Goal: Task Accomplishment & Management: Manage account settings

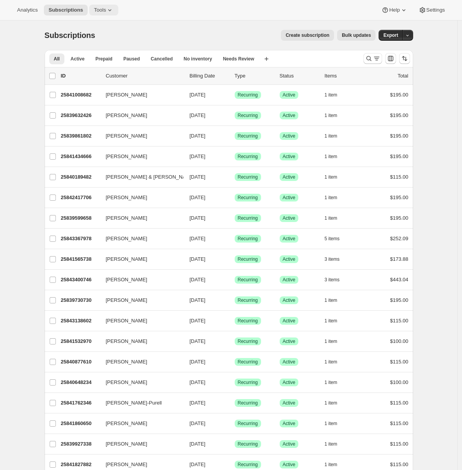
click at [102, 7] on span "Tools" at bounding box center [100, 10] width 12 height 6
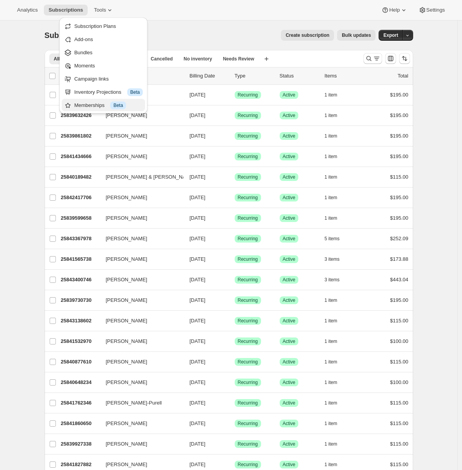
click at [98, 106] on div "Memberships Info Beta" at bounding box center [108, 106] width 69 height 8
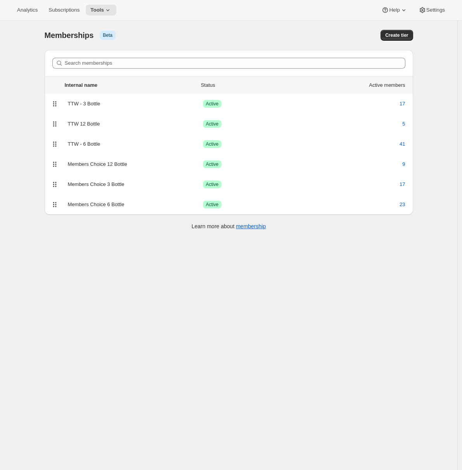
click at [98, 106] on div "TTW - 3 Bottle" at bounding box center [135, 104] width 135 height 8
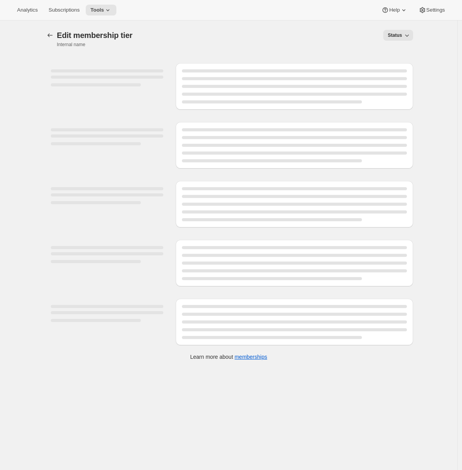
select select "variants"
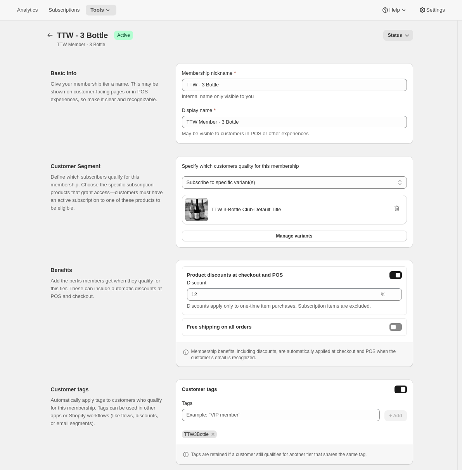
scroll to position [41, 0]
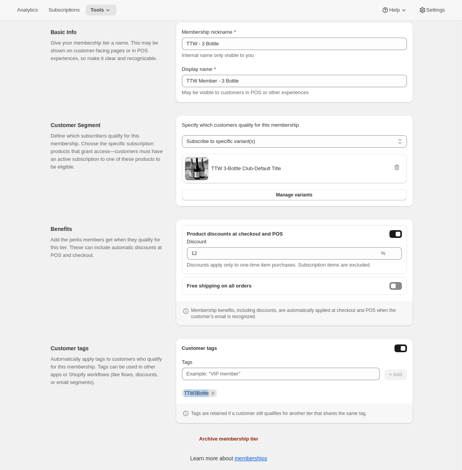
drag, startPoint x: 186, startPoint y: 393, endPoint x: 212, endPoint y: 391, distance: 25.7
click at [209, 391] on span "TTW3Bottle" at bounding box center [196, 393] width 24 height 5
copy span "TTW3Bottle"
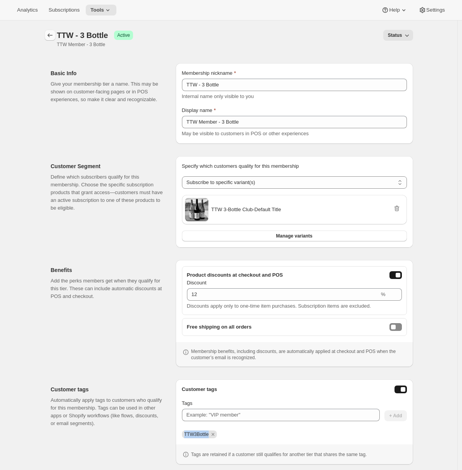
click at [50, 34] on icon "Memberships" at bounding box center [50, 35] width 8 height 8
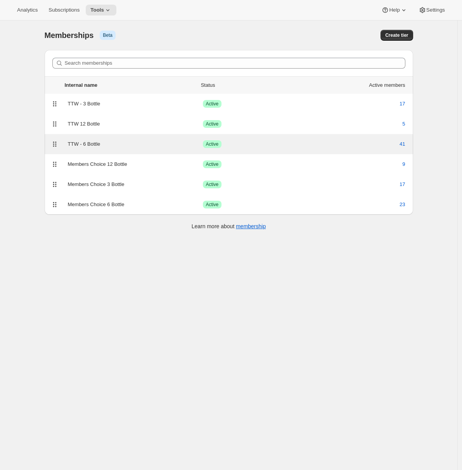
click at [92, 141] on div "TTW - 6 Bottle" at bounding box center [135, 144] width 135 height 8
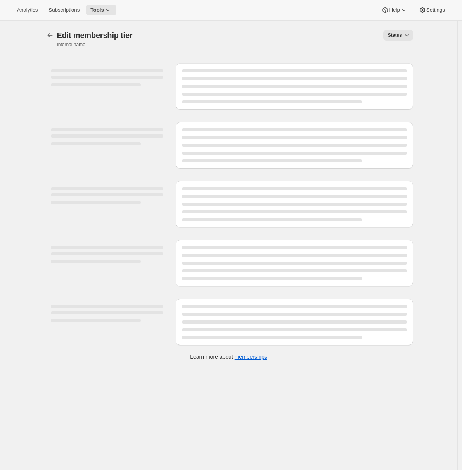
select select "variants"
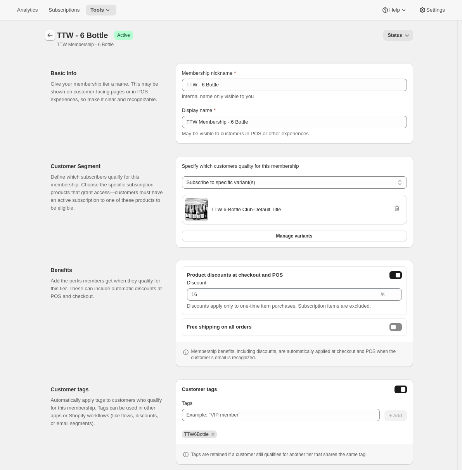
click at [50, 31] on button "Memberships" at bounding box center [50, 35] width 11 height 11
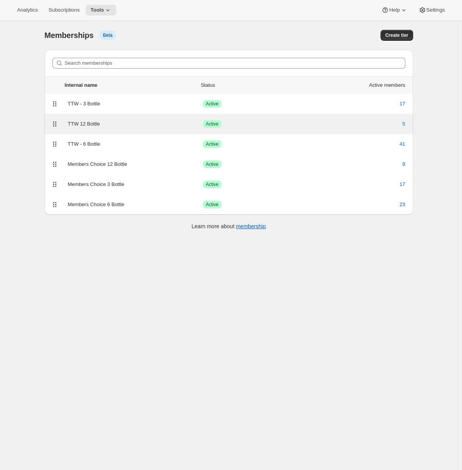
click at [124, 128] on div "TTW 12 Bottle" at bounding box center [135, 124] width 135 height 8
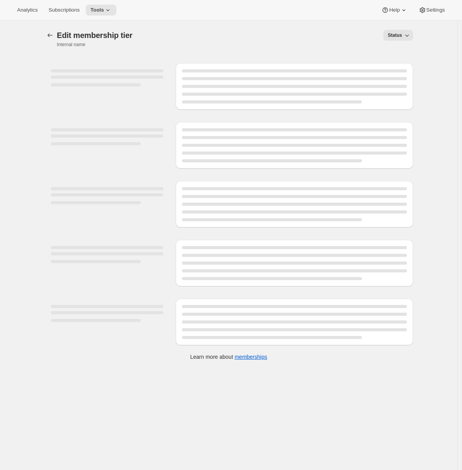
select select "variants"
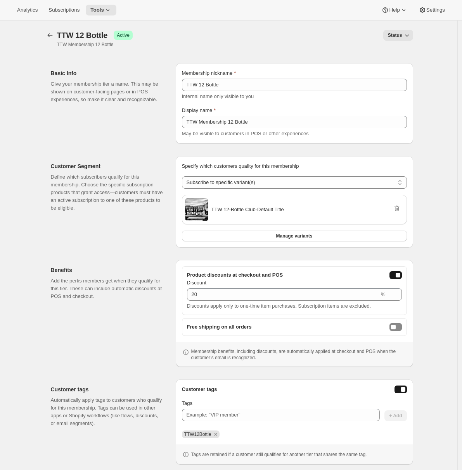
scroll to position [41, 0]
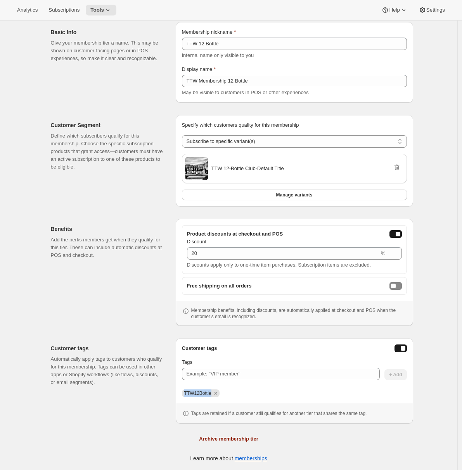
drag, startPoint x: 186, startPoint y: 392, endPoint x: 214, endPoint y: 391, distance: 27.2
click at [211, 391] on span "TTW12Bottle" at bounding box center [197, 393] width 27 height 5
copy span "TTW12Bottle"
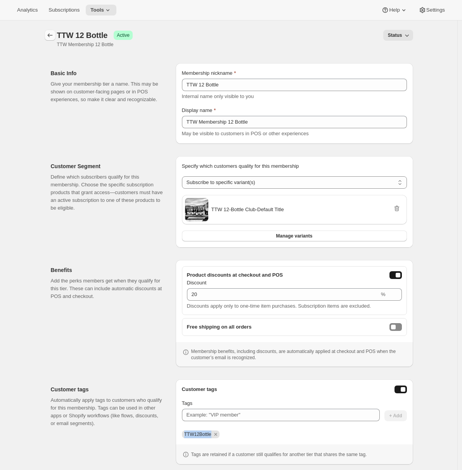
click at [54, 36] on icon "Memberships" at bounding box center [50, 35] width 8 height 8
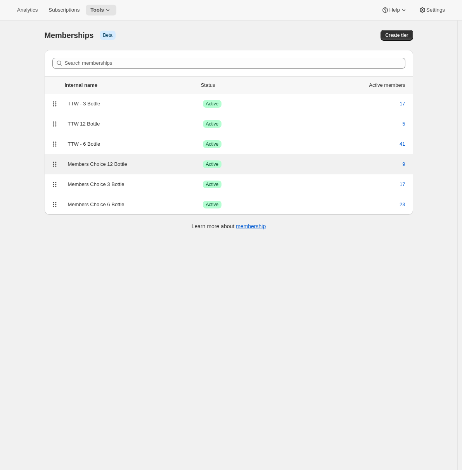
click at [136, 168] on div "Members Choice 12 Bottle" at bounding box center [135, 164] width 135 height 8
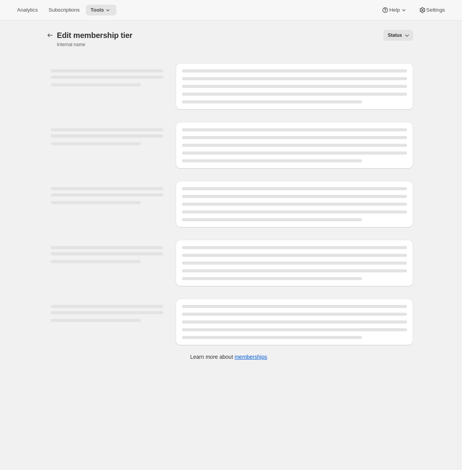
select select "variants"
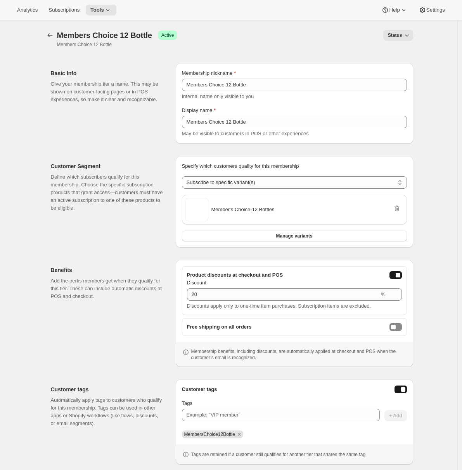
scroll to position [41, 0]
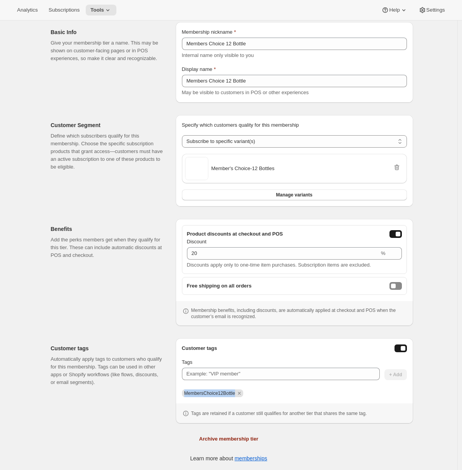
drag, startPoint x: 240, startPoint y: 393, endPoint x: 175, endPoint y: 391, distance: 64.8
click at [175, 391] on div "Customer tags Automatically apply tags to customers who qualify for this member…" at bounding box center [229, 377] width 368 height 91
copy span "MembersChoice12Bottle"
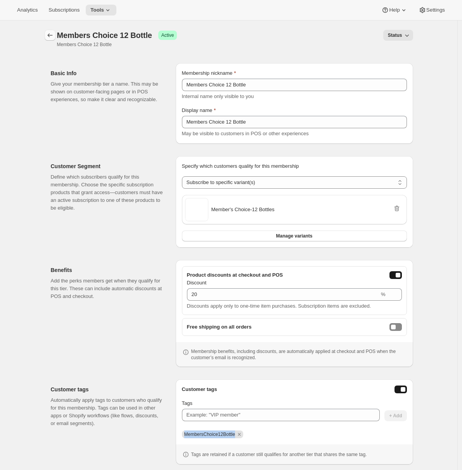
click at [50, 34] on icon "Memberships" at bounding box center [50, 35] width 8 height 8
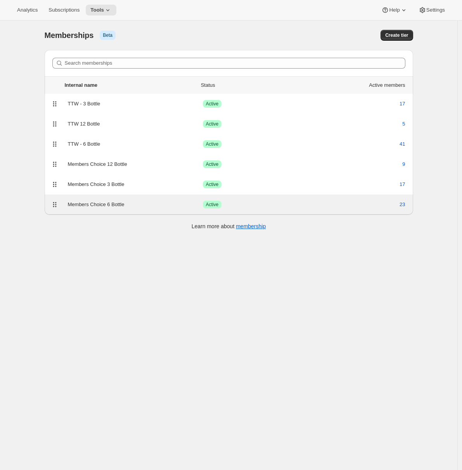
click at [120, 203] on div "Members Choice 6 Bottle" at bounding box center [135, 205] width 135 height 8
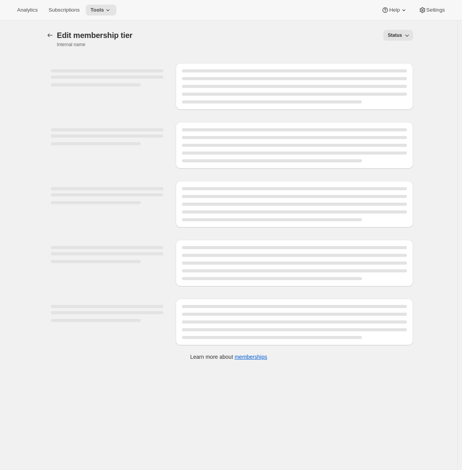
select select "variants"
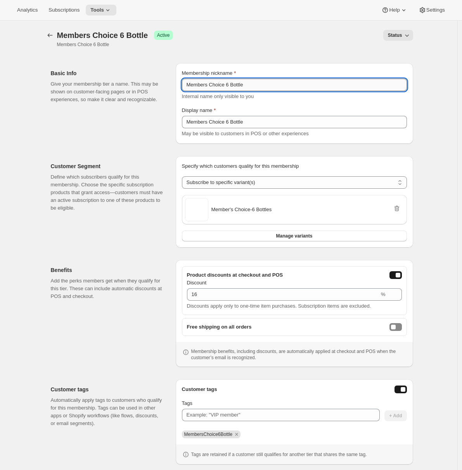
click at [216, 88] on input "Members Choice 6 Bottle" at bounding box center [294, 85] width 225 height 12
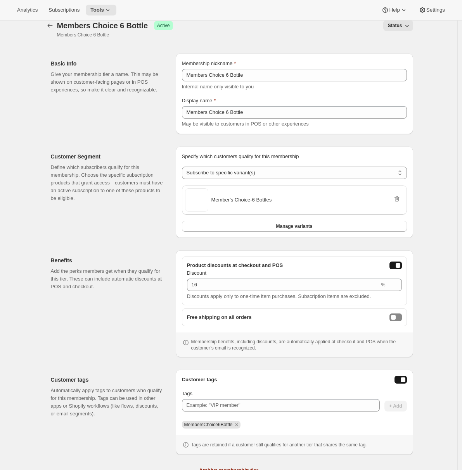
scroll to position [41, 0]
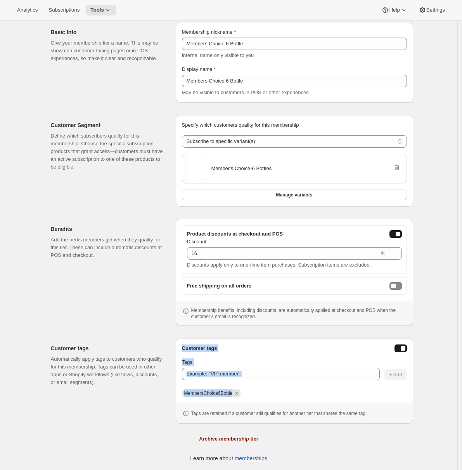
drag, startPoint x: 237, startPoint y: 393, endPoint x: 173, endPoint y: 390, distance: 63.6
click at [173, 390] on div "Customer tags Automatically apply tags to customers who qualify for this member…" at bounding box center [229, 377] width 368 height 91
click at [188, 391] on span "MembersChoice6Bottle" at bounding box center [208, 393] width 48 height 5
drag, startPoint x: 186, startPoint y: 392, endPoint x: 238, endPoint y: 391, distance: 51.2
click at [233, 391] on span "MembersChoice6Bottle" at bounding box center [208, 393] width 48 height 5
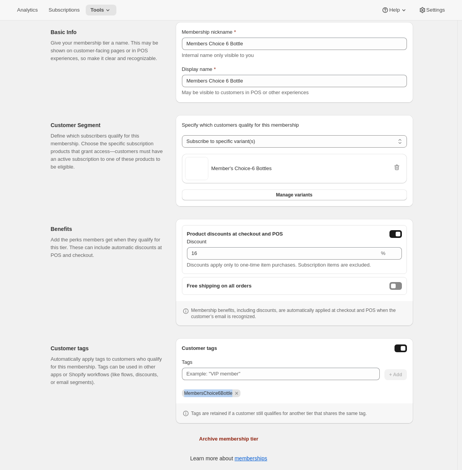
copy span "MembersChoice6Bottle"
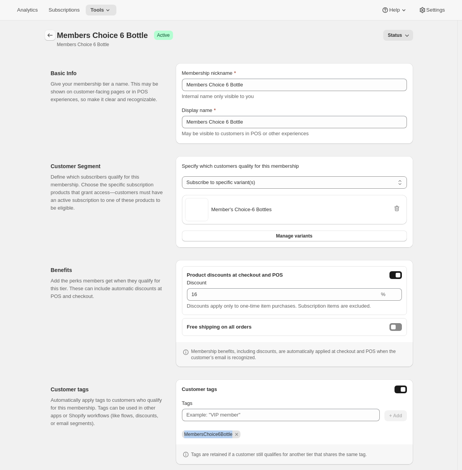
click at [48, 34] on icon "Memberships" at bounding box center [50, 35] width 8 height 8
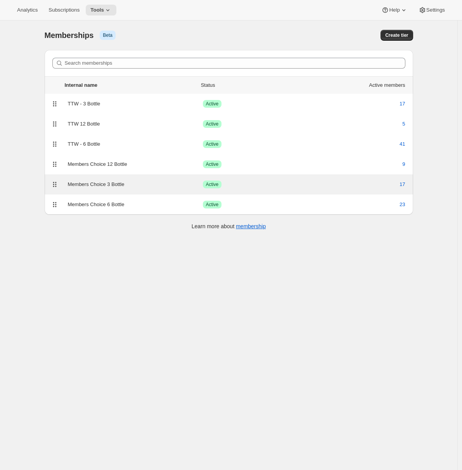
click at [98, 182] on div "Members Choice 3 Bottle" at bounding box center [135, 185] width 135 height 8
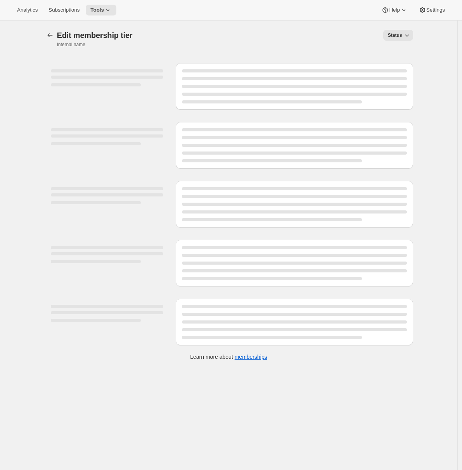
select select "variants"
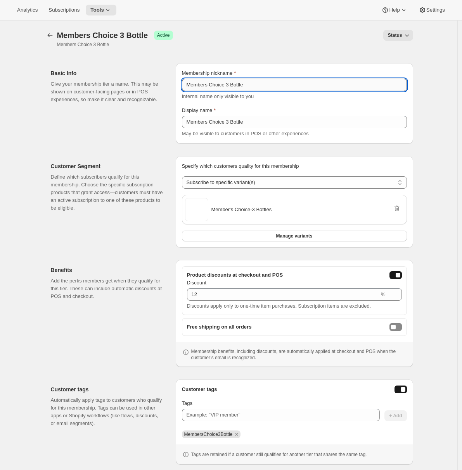
click at [228, 84] on input "Members Choice 3 Bottle" at bounding box center [294, 85] width 225 height 12
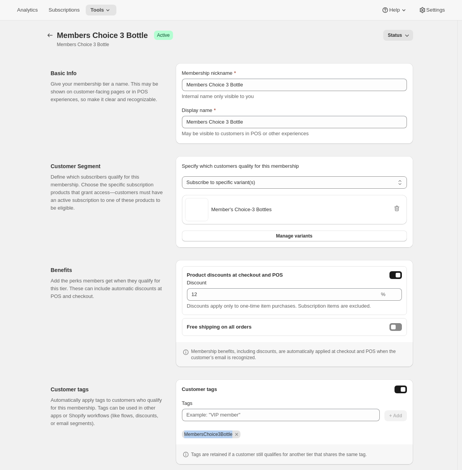
drag, startPoint x: 187, startPoint y: 434, endPoint x: 238, endPoint y: 435, distance: 50.8
click at [233, 435] on span "MembersChoice3Bottle" at bounding box center [208, 434] width 48 height 5
copy span "MembersChoice3Bottle"
click at [51, 35] on icon "Memberships" at bounding box center [50, 35] width 8 height 8
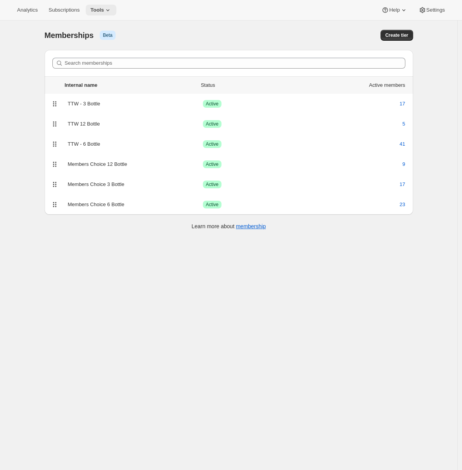
click at [97, 12] on span "Tools" at bounding box center [97, 10] width 14 height 6
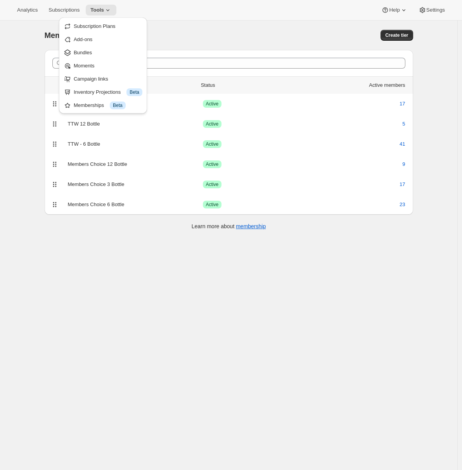
click at [9, 145] on div "[object Object]. This page is ready Memberships Info Beta Create tier Search me…" at bounding box center [228, 256] width 457 height 470
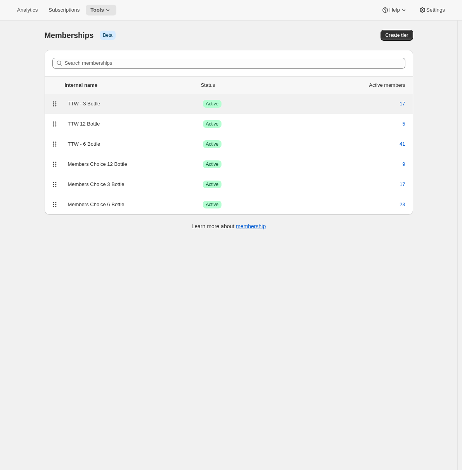
click at [131, 109] on div "TTW - 3 Bottle Success Active 17" at bounding box center [228, 103] width 359 height 11
select select "variants"
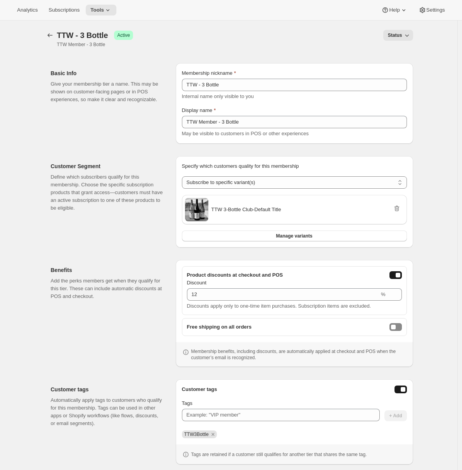
scroll to position [41, 0]
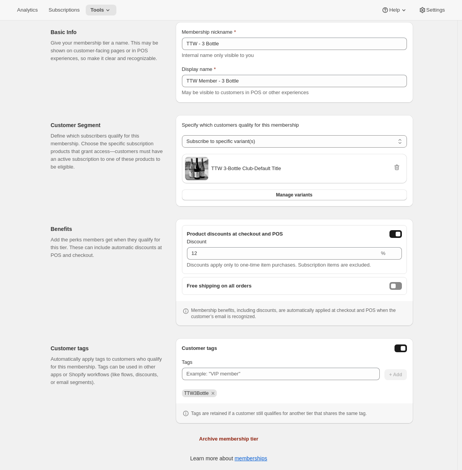
click at [397, 237] on button "onlineDiscountEnabled" at bounding box center [395, 234] width 12 height 8
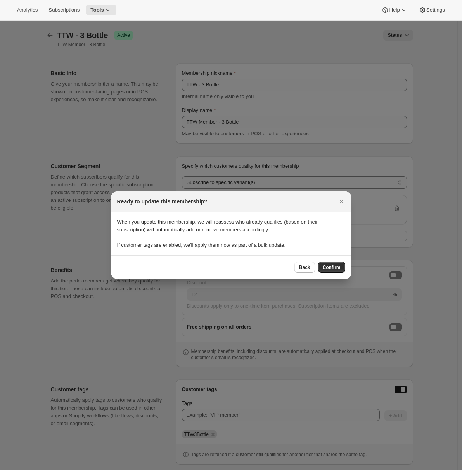
scroll to position [0, 0]
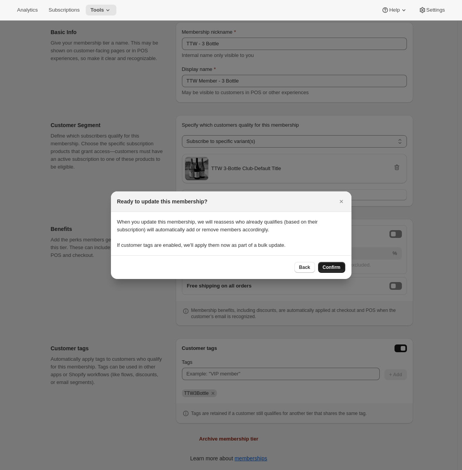
click at [334, 267] on span "Confirm" at bounding box center [332, 267] width 18 height 6
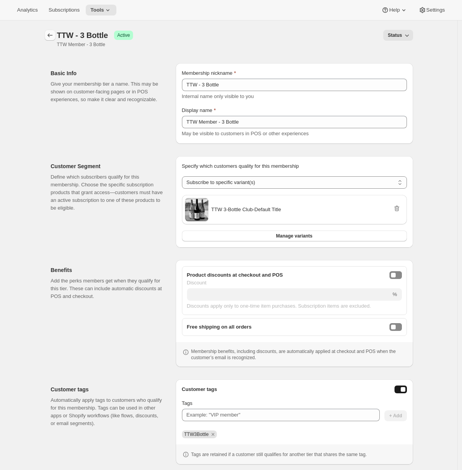
click at [52, 36] on icon "Memberships" at bounding box center [50, 35] width 8 height 8
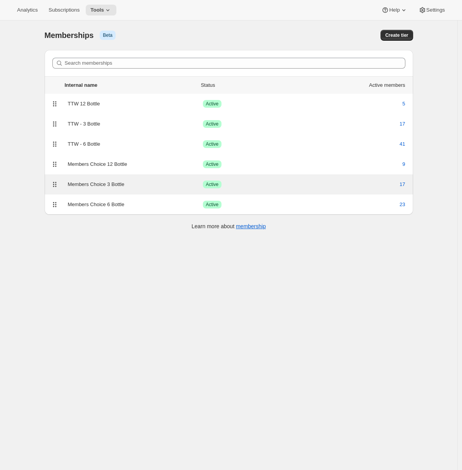
click at [138, 188] on div "Members Choice 3 Bottle" at bounding box center [135, 185] width 135 height 8
select select "variants"
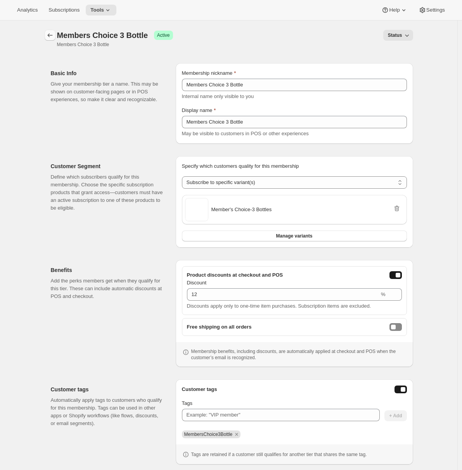
click at [50, 33] on icon "Memberships" at bounding box center [50, 35] width 8 height 8
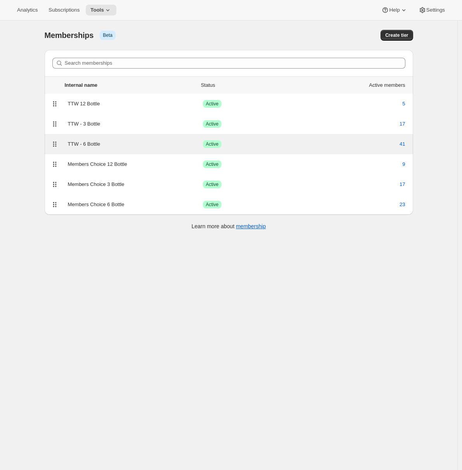
click at [110, 139] on div "TTW - 6 Bottle Success Active 41" at bounding box center [228, 144] width 359 height 11
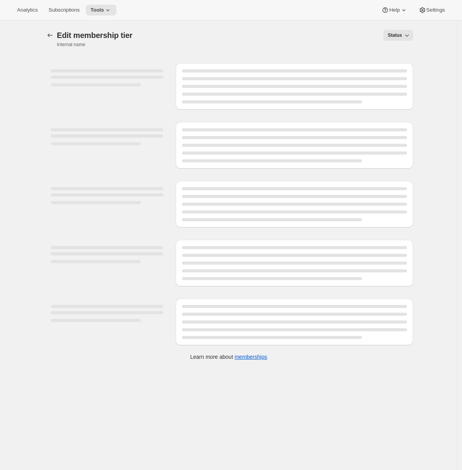
select select "variants"
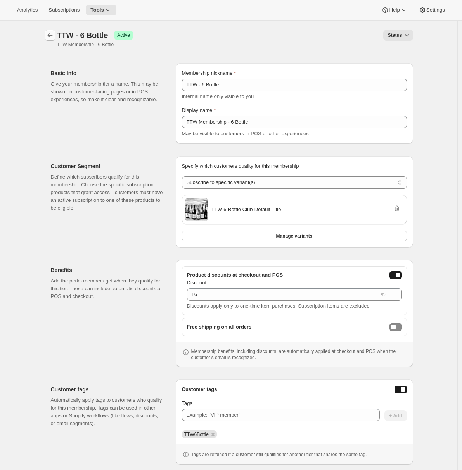
click at [48, 34] on icon "Memberships" at bounding box center [50, 35] width 8 height 8
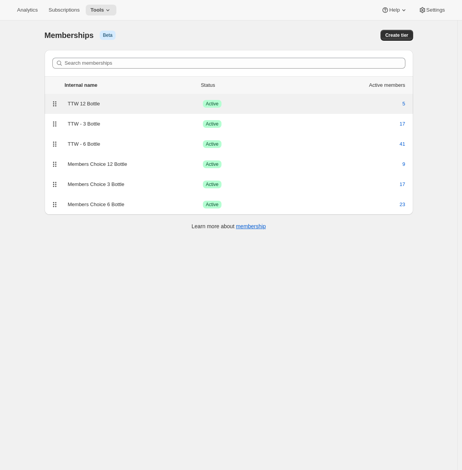
click at [102, 101] on div "TTW 12 Bottle" at bounding box center [135, 104] width 135 height 8
select select "variants"
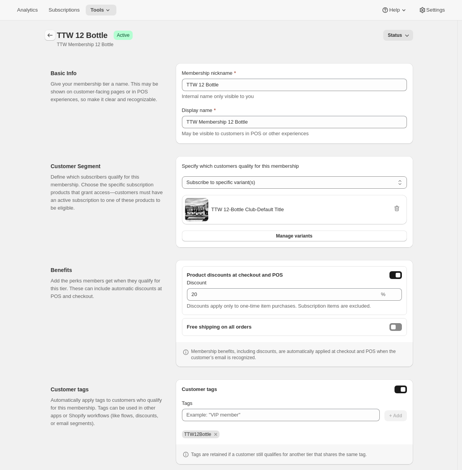
click at [52, 34] on icon "Memberships" at bounding box center [50, 35] width 8 height 8
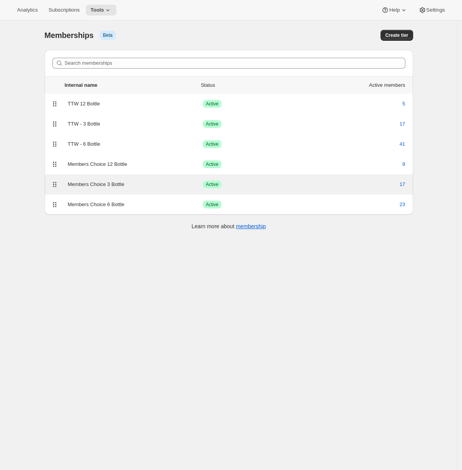
click at [129, 183] on div "Members Choice 3 Bottle" at bounding box center [135, 185] width 135 height 8
select select "variants"
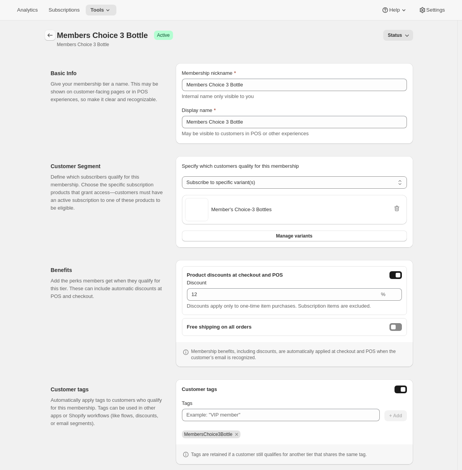
click at [54, 31] on icon "Memberships" at bounding box center [50, 35] width 8 height 8
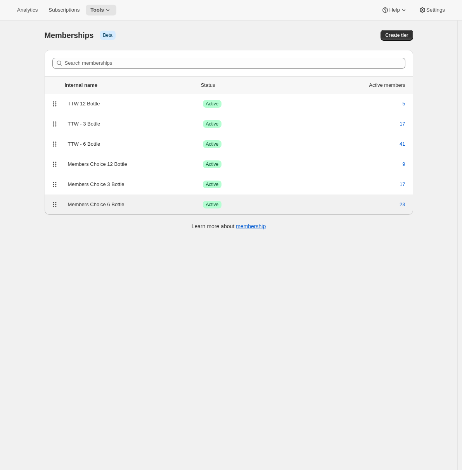
click at [122, 201] on div "Members Choice 6 Bottle" at bounding box center [135, 205] width 135 height 8
select select "variants"
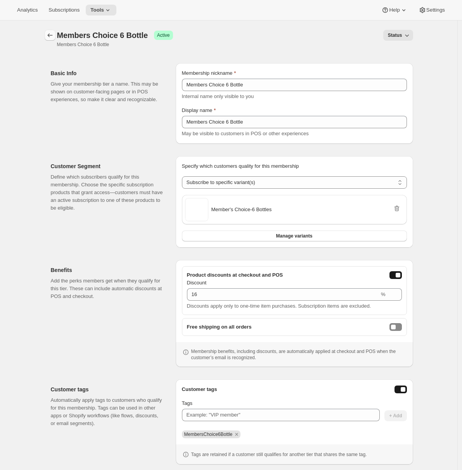
click at [54, 34] on icon "Memberships" at bounding box center [50, 35] width 8 height 8
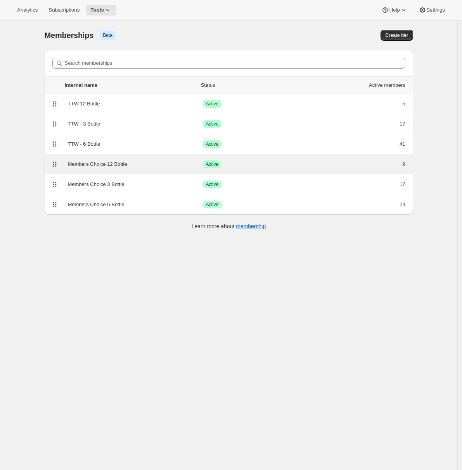
click at [158, 162] on div "Members Choice 12 Bottle" at bounding box center [135, 164] width 135 height 8
select select "variants"
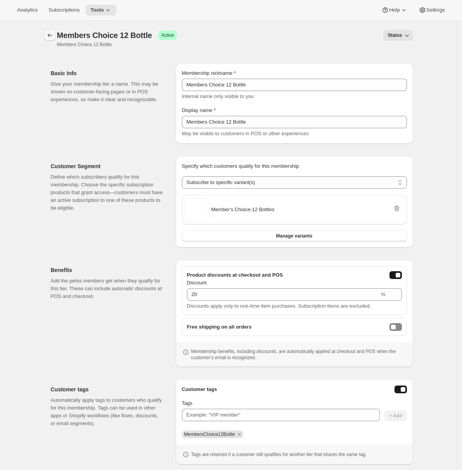
click at [52, 30] on button "Memberships" at bounding box center [50, 35] width 11 height 11
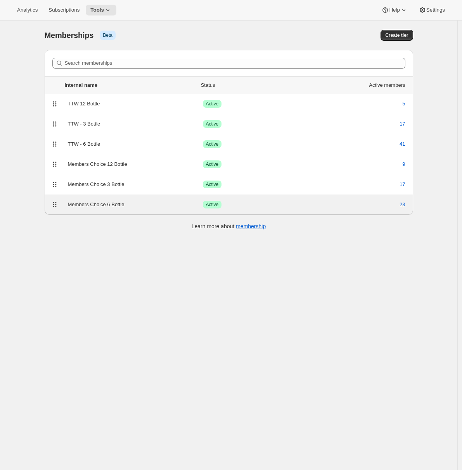
click at [98, 205] on div "Members Choice 6 Bottle" at bounding box center [135, 205] width 135 height 8
select select "variants"
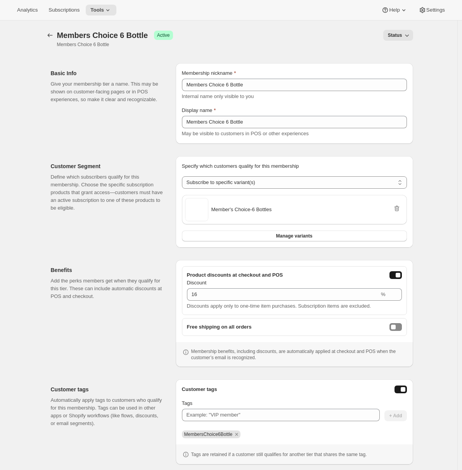
click at [53, 41] on div at bounding box center [51, 39] width 12 height 18
click at [53, 34] on icon "Memberships" at bounding box center [50, 35] width 8 height 8
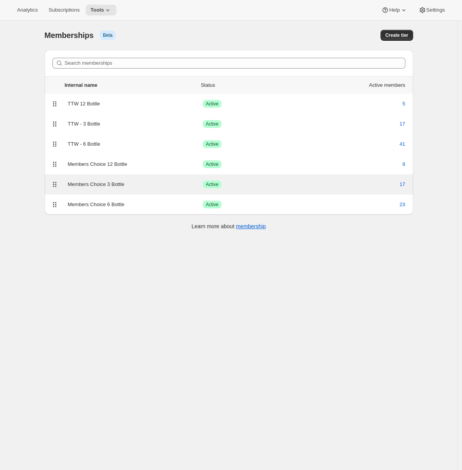
click at [111, 182] on div "Members Choice 3 Bottle" at bounding box center [135, 185] width 135 height 8
select select "variants"
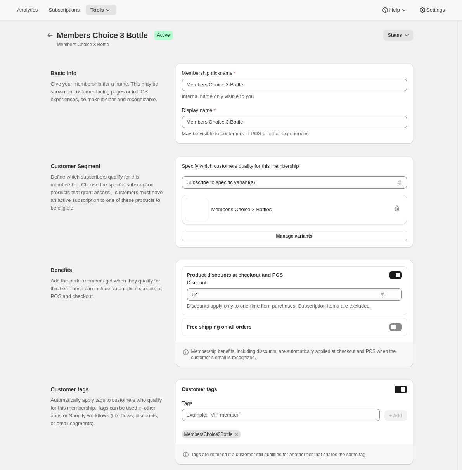
click at [402, 275] on button "onlineDiscountEnabled" at bounding box center [395, 275] width 12 height 8
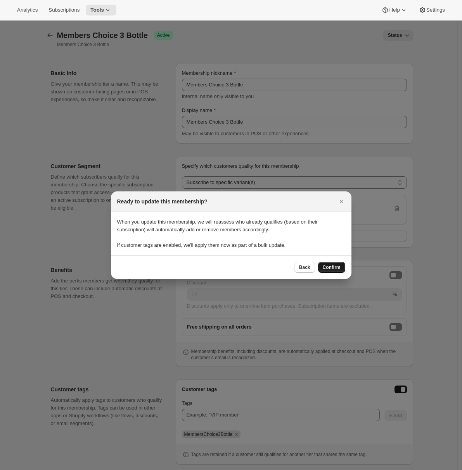
click at [333, 270] on span "Confirm" at bounding box center [332, 267] width 18 height 6
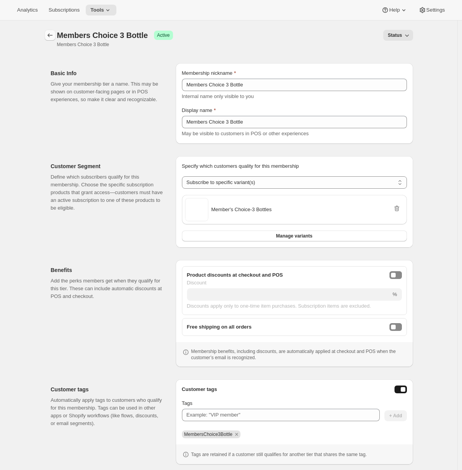
click at [51, 36] on icon "Memberships" at bounding box center [50, 35] width 8 height 8
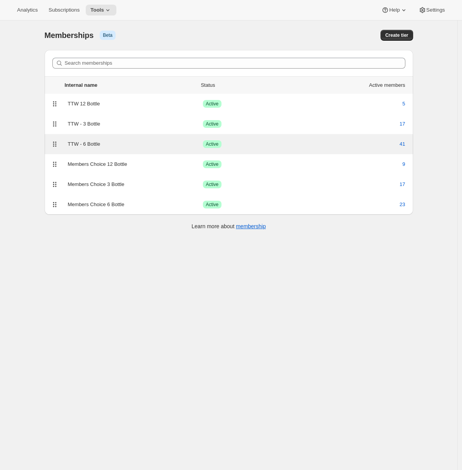
click at [121, 143] on div "TTW - 6 Bottle" at bounding box center [135, 144] width 135 height 8
select select "variants"
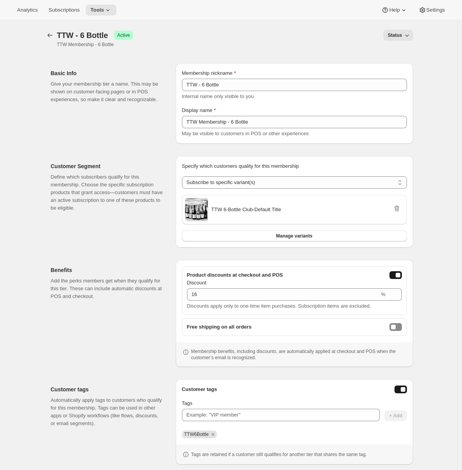
click at [397, 276] on button "onlineDiscountEnabled" at bounding box center [395, 275] width 12 height 8
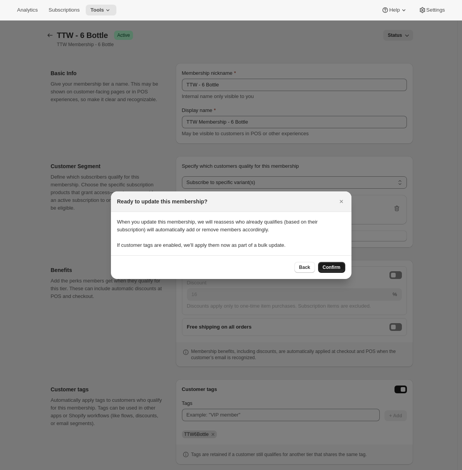
click at [329, 266] on span "Confirm" at bounding box center [332, 267] width 18 height 6
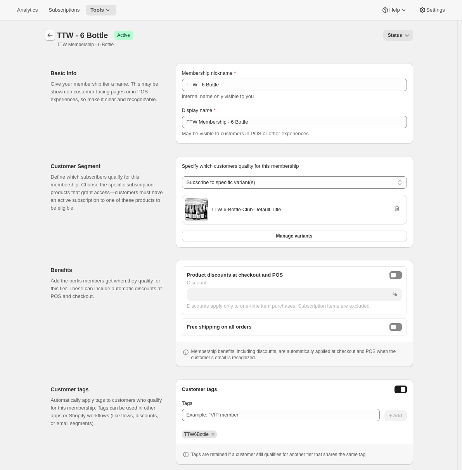
click at [54, 36] on icon "Memberships" at bounding box center [50, 35] width 8 height 8
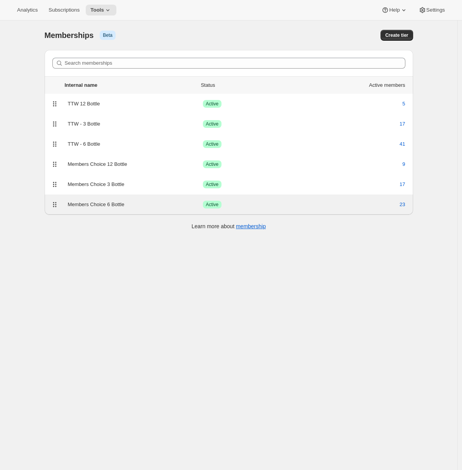
click at [134, 199] on div "Members Choice 6 Bottle Success Active 23" at bounding box center [228, 204] width 359 height 11
select select "variants"
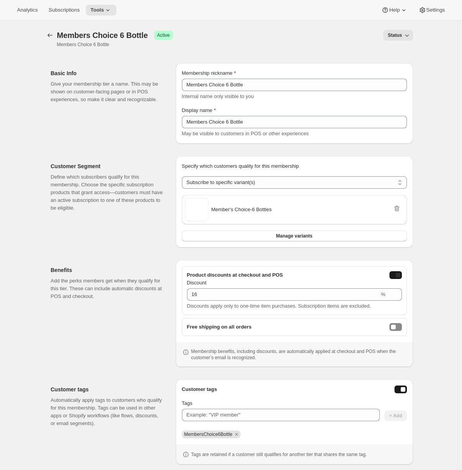
click at [400, 277] on div "onlineDiscountEnabled" at bounding box center [397, 275] width 5 height 5
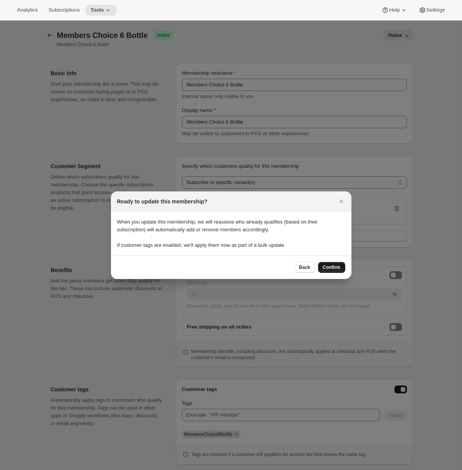
click at [329, 269] on span "Confirm" at bounding box center [332, 267] width 18 height 6
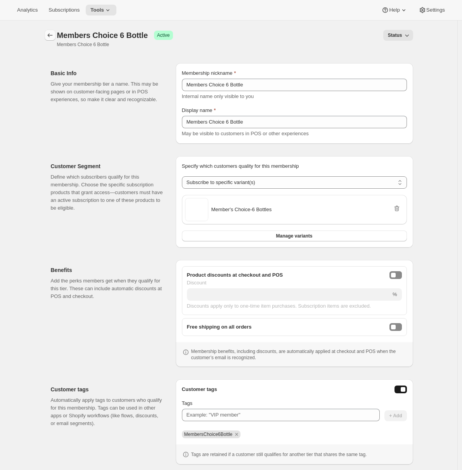
click at [51, 36] on icon "Memberships" at bounding box center [49, 35] width 5 height 4
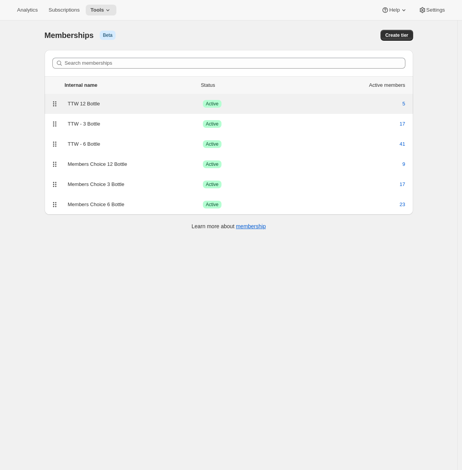
click at [131, 103] on div "TTW 12 Bottle" at bounding box center [135, 104] width 135 height 8
select select "variants"
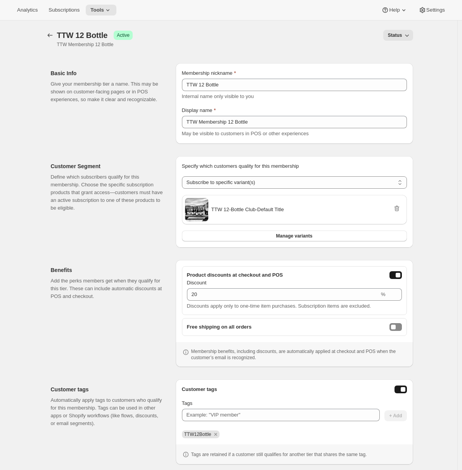
click at [395, 274] on button "onlineDiscountEnabled" at bounding box center [395, 275] width 12 height 8
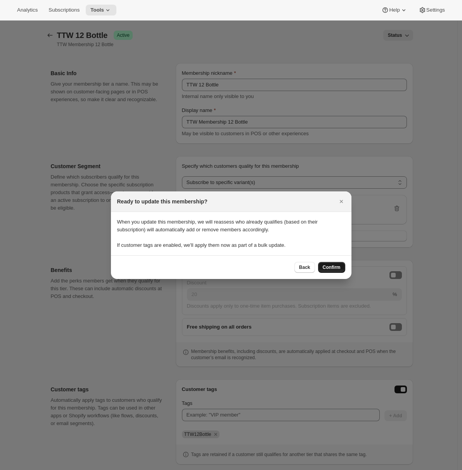
click at [332, 269] on span "Confirm" at bounding box center [332, 267] width 18 height 6
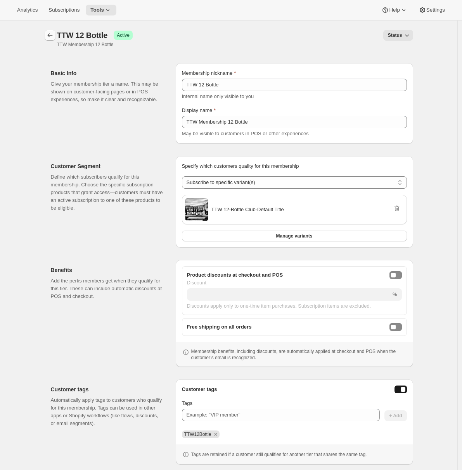
click at [52, 35] on icon "Memberships" at bounding box center [49, 35] width 5 height 4
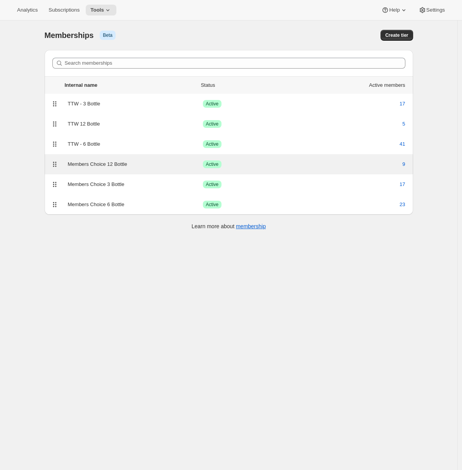
click at [122, 158] on div "Members Choice 12 Bottle Success Active 9" at bounding box center [229, 164] width 368 height 20
select select "variants"
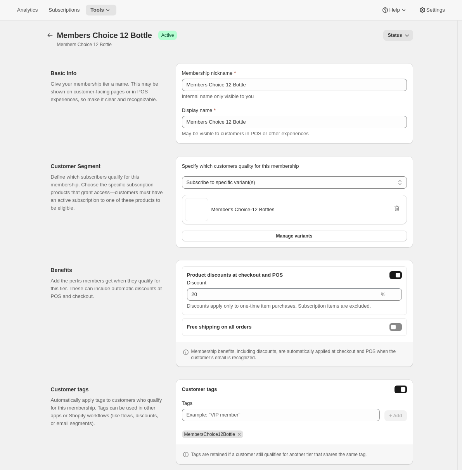
click at [391, 278] on button "onlineDiscountEnabled" at bounding box center [395, 275] width 12 height 8
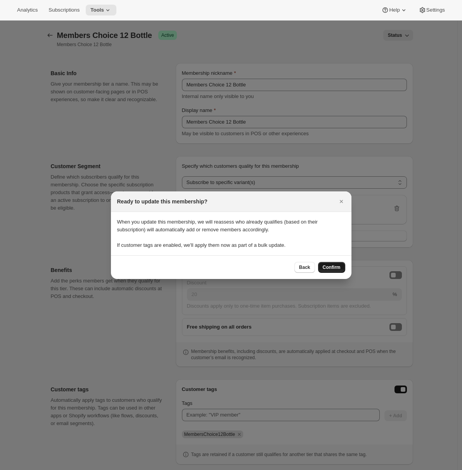
click at [328, 264] on span "Confirm" at bounding box center [332, 267] width 18 height 6
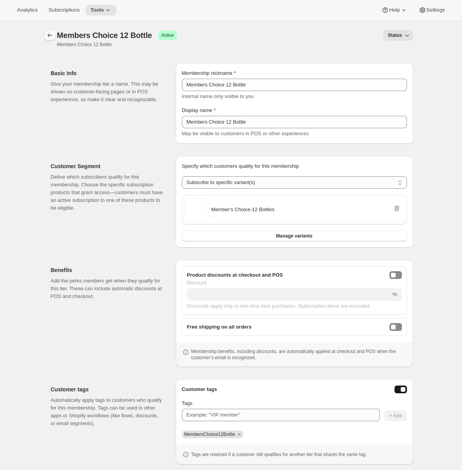
click at [52, 37] on icon "Memberships" at bounding box center [50, 35] width 8 height 8
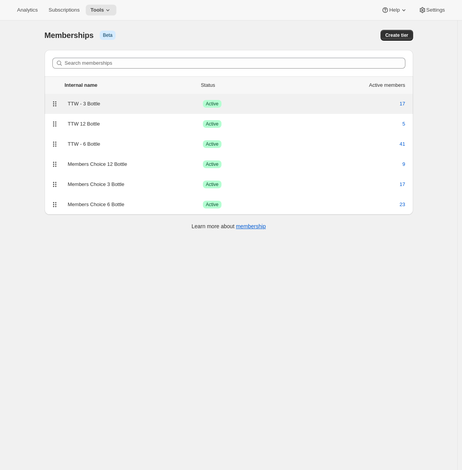
click at [129, 110] on div "TTW - 3 Bottle Success Active 17" at bounding box center [229, 104] width 368 height 20
select select "variants"
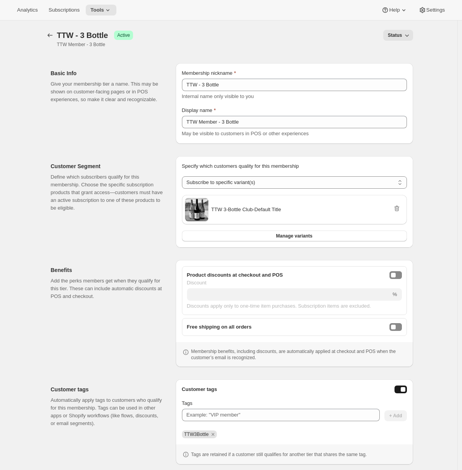
scroll to position [5, 0]
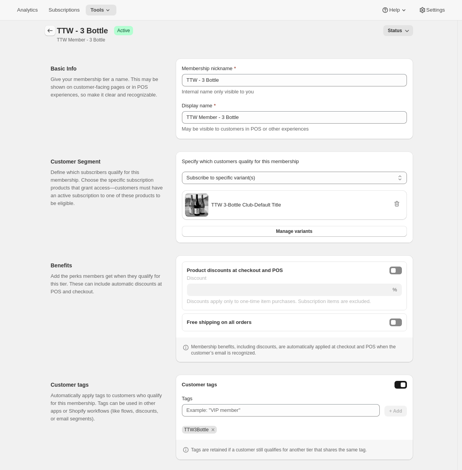
click at [52, 29] on icon "Memberships" at bounding box center [50, 31] width 8 height 8
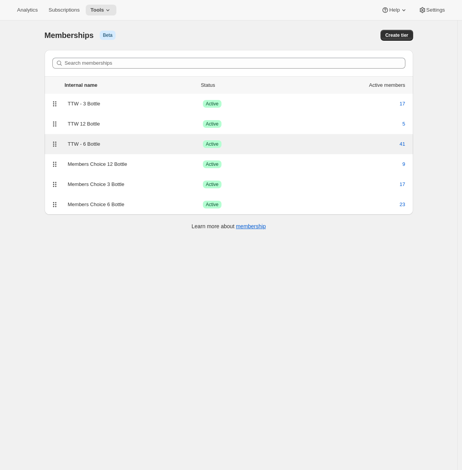
click at [142, 146] on div "TTW - 6 Bottle" at bounding box center [135, 144] width 135 height 8
select select "variants"
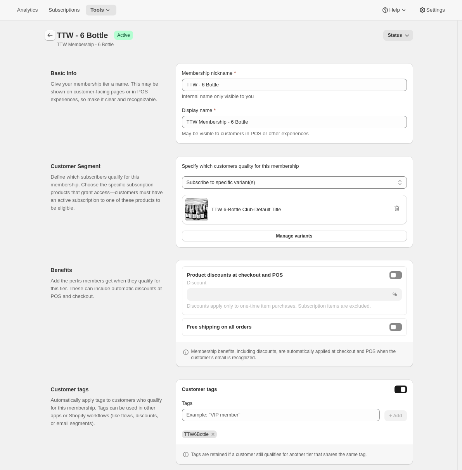
click at [52, 36] on icon "Memberships" at bounding box center [50, 35] width 8 height 8
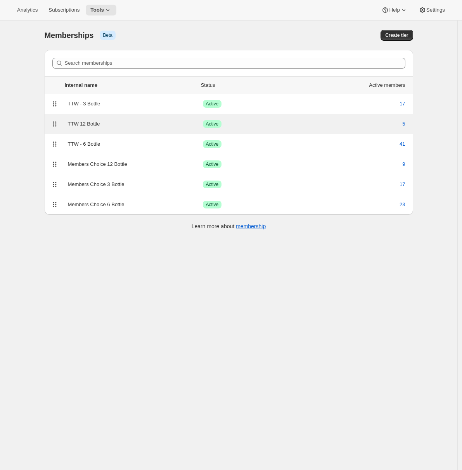
click at [113, 121] on div "TTW 12 Bottle" at bounding box center [135, 124] width 135 height 8
select select "variants"
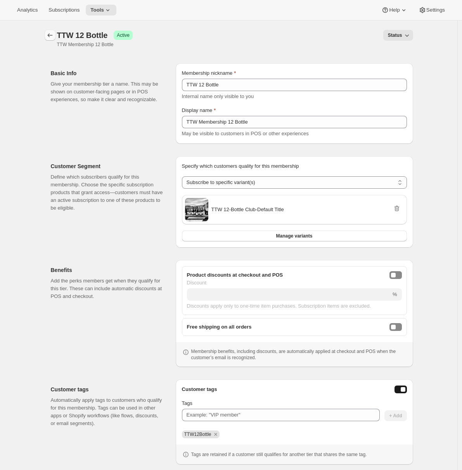
click at [52, 31] on button "Memberships" at bounding box center [50, 35] width 11 height 11
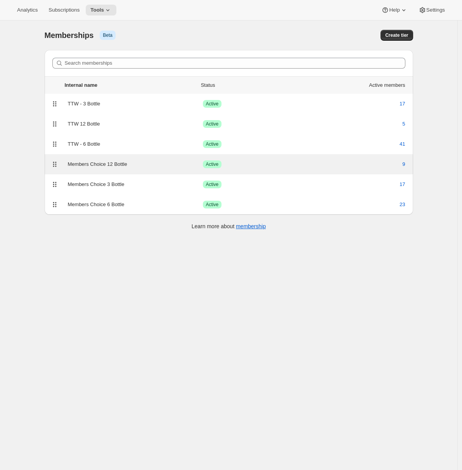
click at [153, 166] on div "Members Choice 12 Bottle" at bounding box center [135, 164] width 135 height 8
select select "variants"
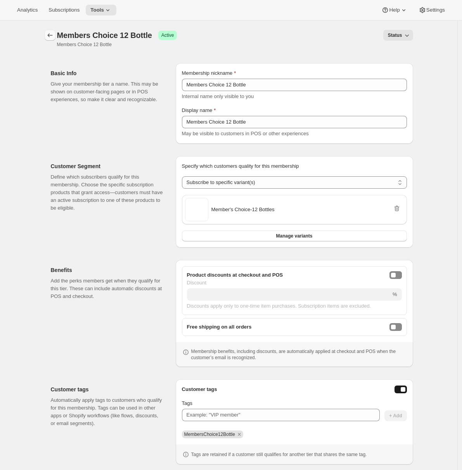
click at [54, 35] on icon "Memberships" at bounding box center [50, 35] width 8 height 8
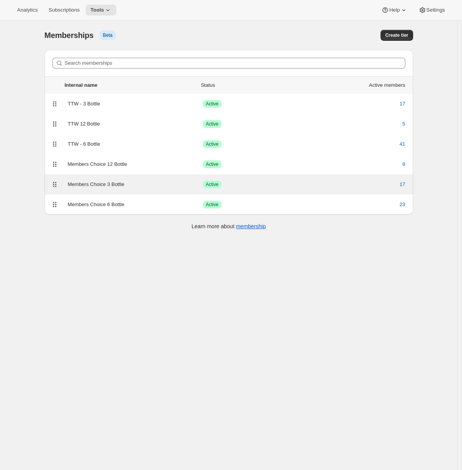
click at [166, 178] on div "Members Choice 3 Bottle Success Active 17" at bounding box center [229, 184] width 368 height 20
select select "variants"
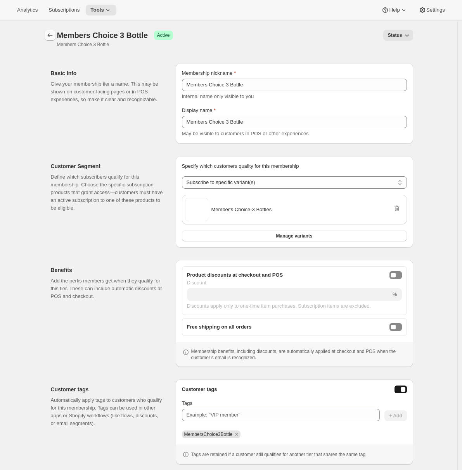
click at [53, 33] on icon "Memberships" at bounding box center [50, 35] width 8 height 8
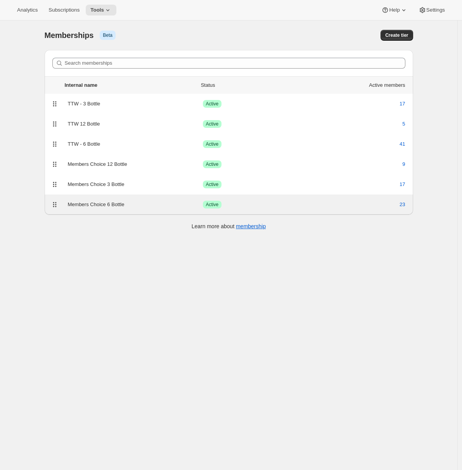
click at [169, 199] on div "Members Choice 6 Bottle Success Active 23" at bounding box center [228, 204] width 359 height 11
select select "variants"
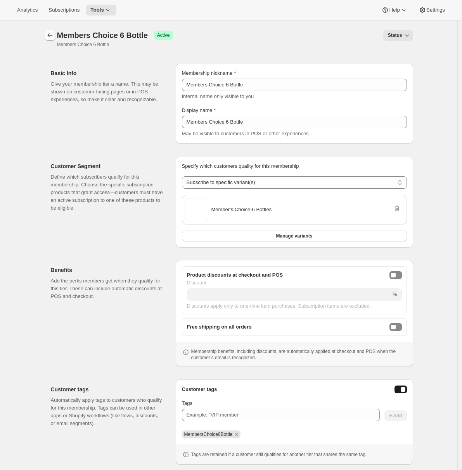
click at [49, 36] on icon "Memberships" at bounding box center [50, 35] width 8 height 8
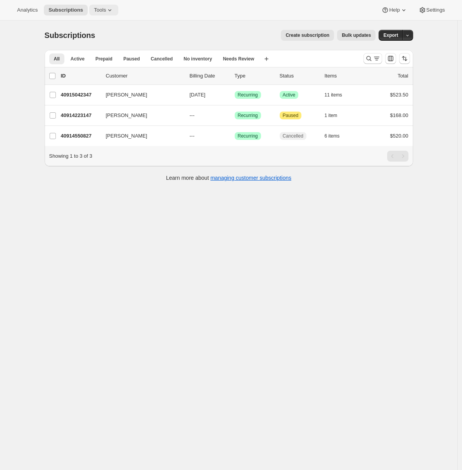
click at [114, 9] on icon at bounding box center [110, 10] width 8 height 8
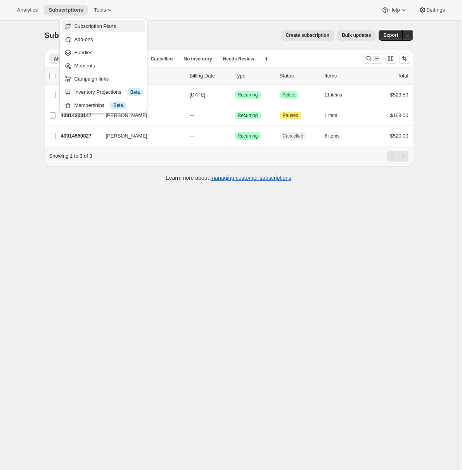
click at [105, 25] on span "Subscription Plans" at bounding box center [95, 26] width 42 height 6
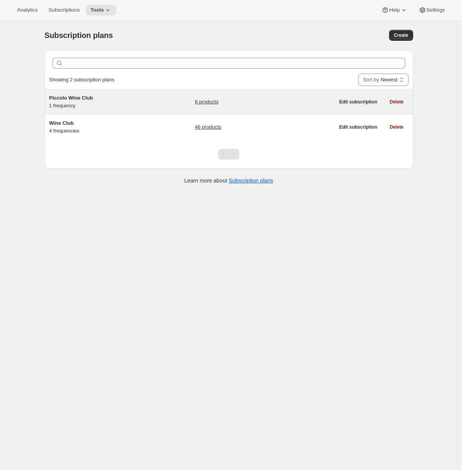
click at [119, 108] on div "Piccolo Wine Club 1 frequency" at bounding box center [97, 102] width 97 height 16
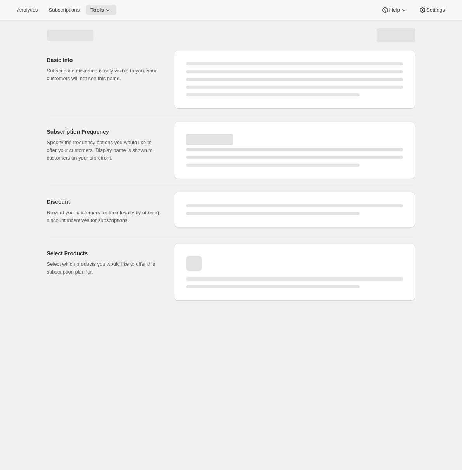
select select "WEEK"
select select "MONTH"
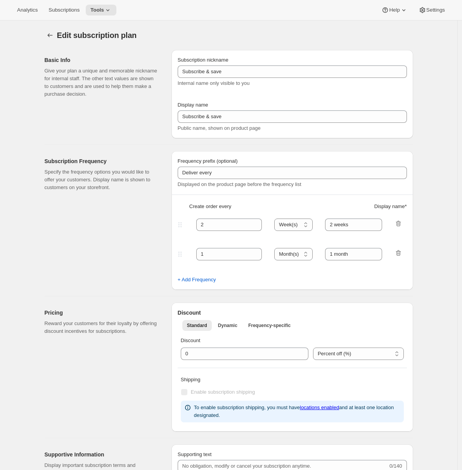
type input "Piccolo Wine Club"
type input "3"
select select "MONTH"
type input "3 months"
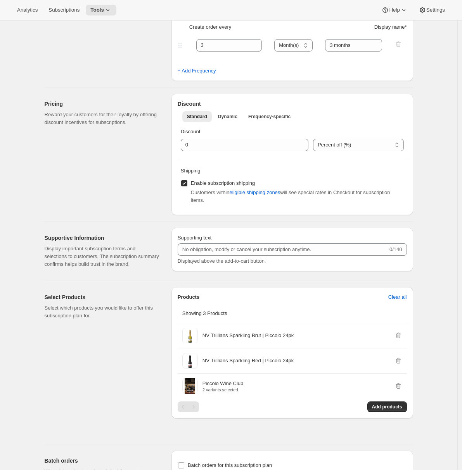
scroll to position [337, 0]
